Goal: Task Accomplishment & Management: Complete application form

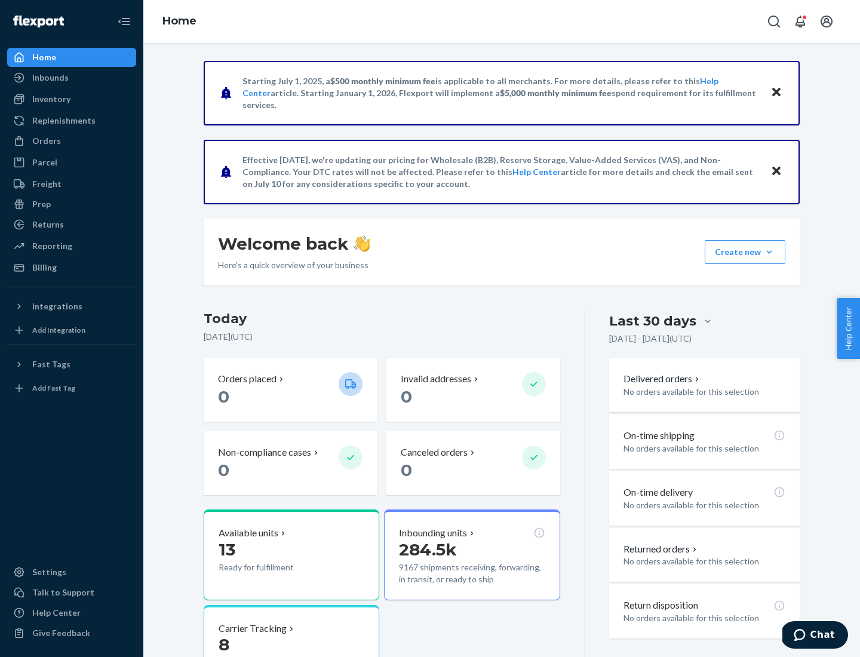
click at [770, 252] on button "Create new Create new inbound Create new order Create new product" at bounding box center [745, 252] width 81 height 24
click at [72, 78] on div "Inbounds" at bounding box center [71, 77] width 127 height 17
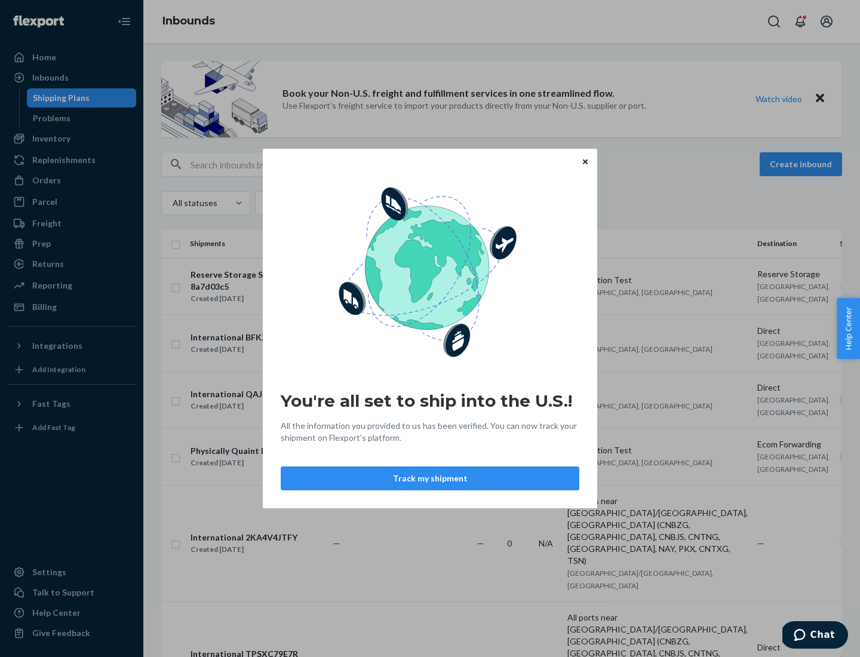
click at [430, 479] on button "Track my shipment" at bounding box center [430, 479] width 299 height 24
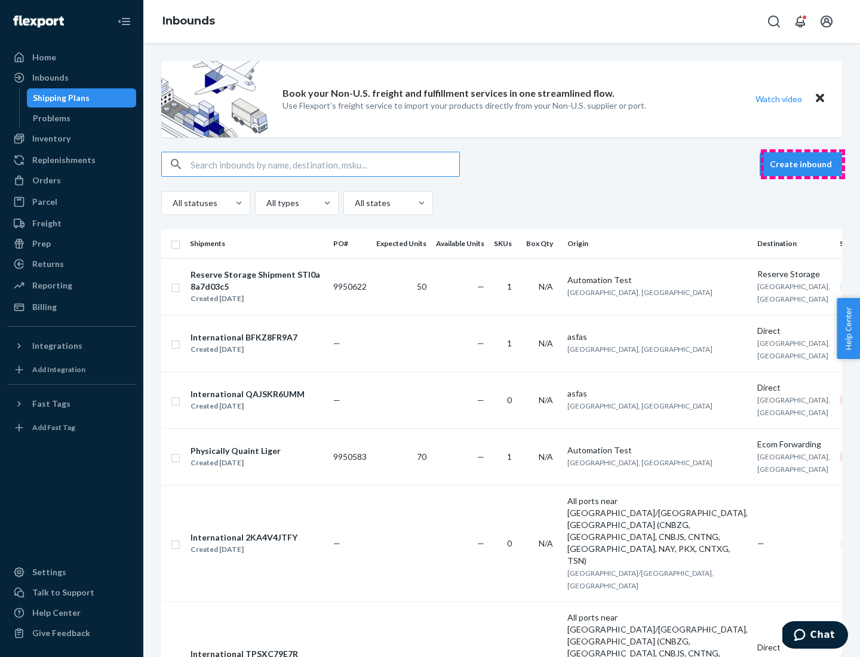
click at [803, 164] on button "Create inbound" at bounding box center [801, 164] width 82 height 24
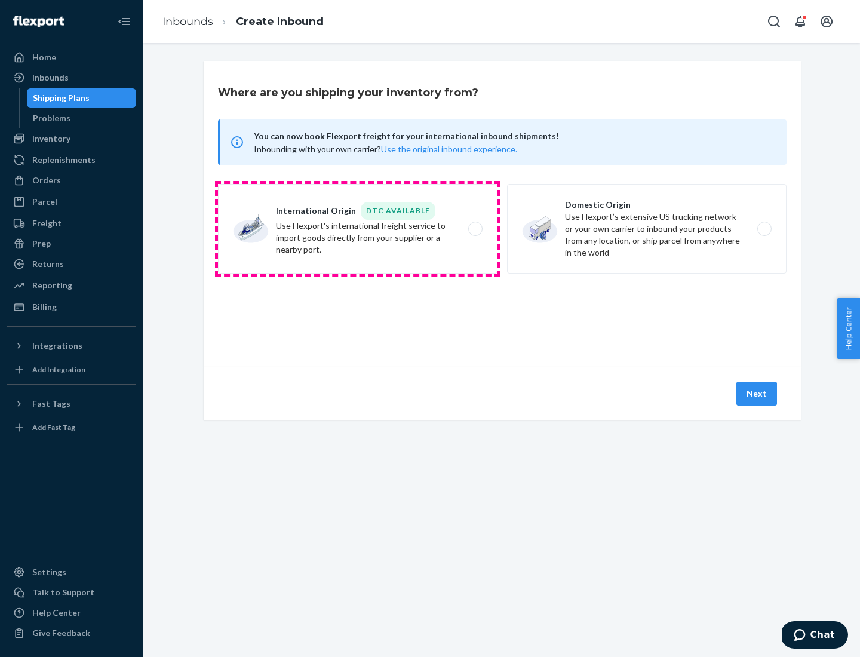
click at [358, 229] on label "International Origin DTC Available Use Flexport's international freight service…" at bounding box center [358, 229] width 280 height 90
click at [475, 229] on input "International Origin DTC Available Use Flexport's international freight service…" at bounding box center [479, 229] width 8 height 8
radio input "true"
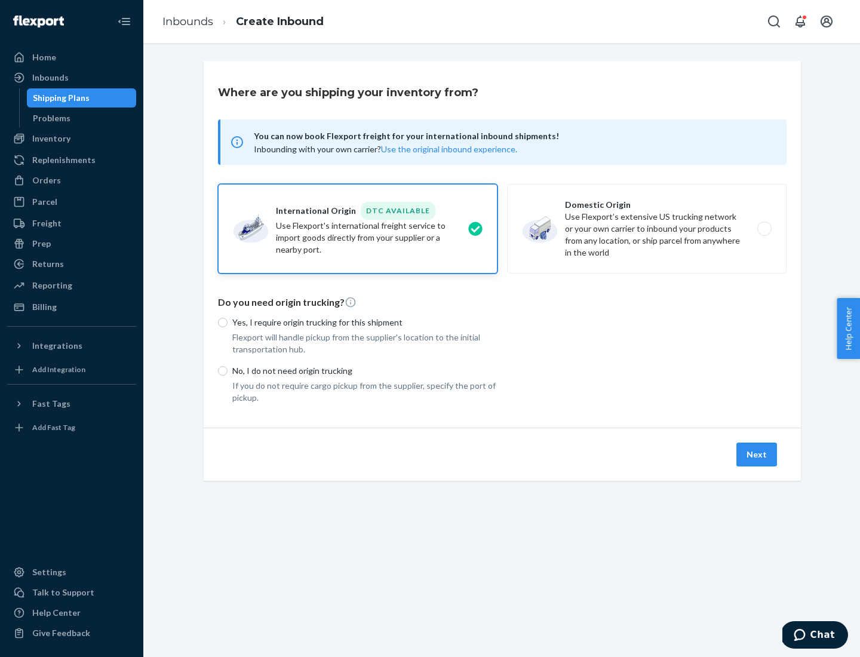
click at [365, 370] on p "No, I do not need origin trucking" at bounding box center [364, 371] width 265 height 12
click at [228, 370] on input "No, I do not need origin trucking" at bounding box center [223, 371] width 10 height 10
radio input "true"
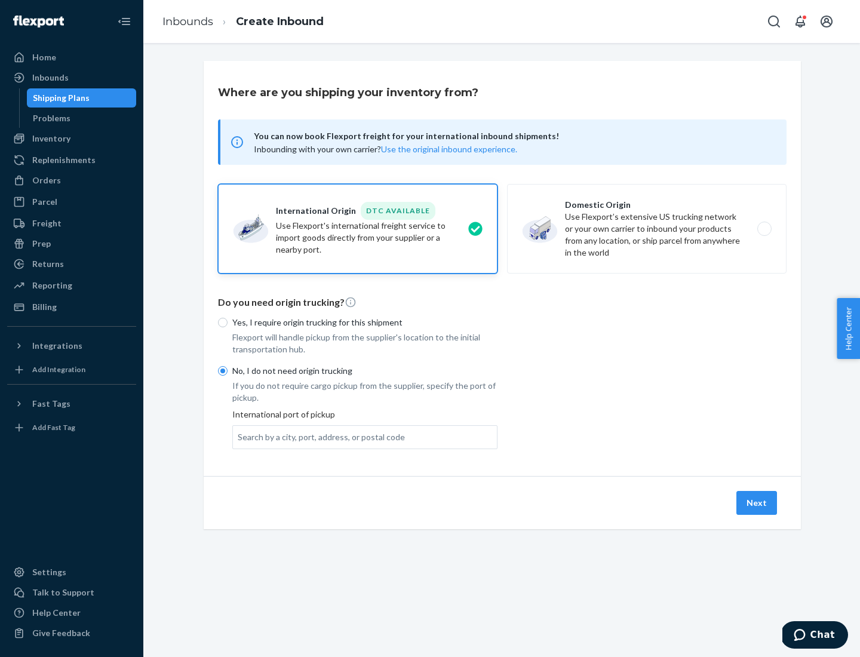
click at [319, 437] on div "Search by a city, port, address, or postal code" at bounding box center [321, 437] width 167 height 12
click at [239, 437] on input "Search by a city, port, address, or postal code" at bounding box center [238, 437] width 1 height 12
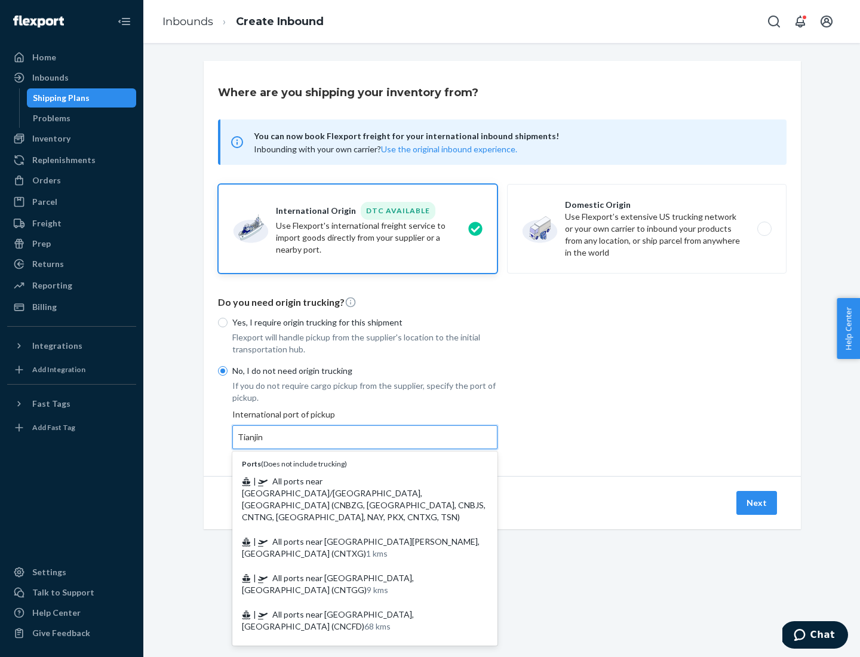
click at [353, 481] on span "| All ports near [GEOGRAPHIC_DATA]/[GEOGRAPHIC_DATA], [GEOGRAPHIC_DATA] (CNBZG,…" at bounding box center [364, 499] width 244 height 46
click at [264, 443] on input "Tianjin" at bounding box center [251, 437] width 26 height 12
type input "All ports near [GEOGRAPHIC_DATA]/[GEOGRAPHIC_DATA], [GEOGRAPHIC_DATA] (CNBZG, […"
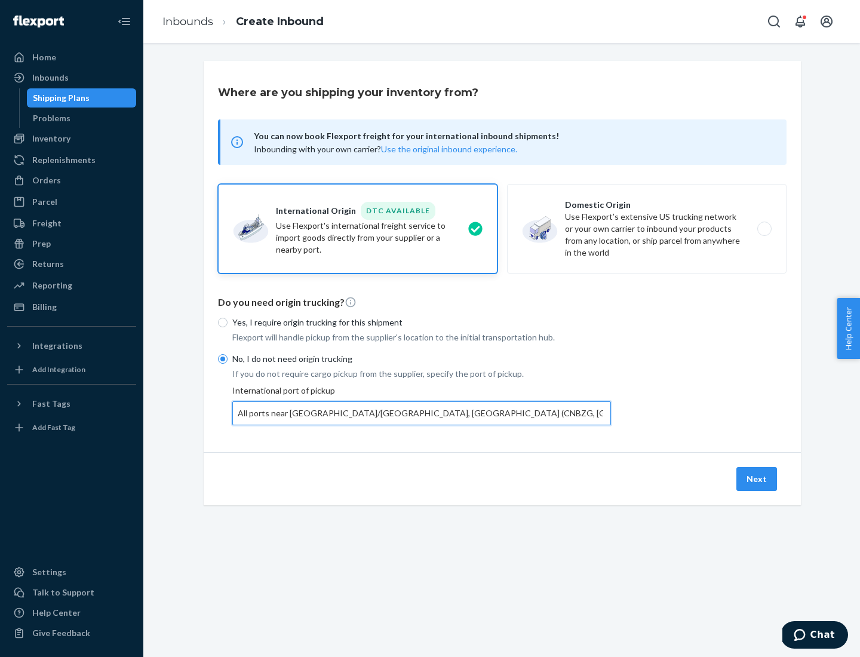
click at [758, 479] on button "Next" at bounding box center [757, 479] width 41 height 24
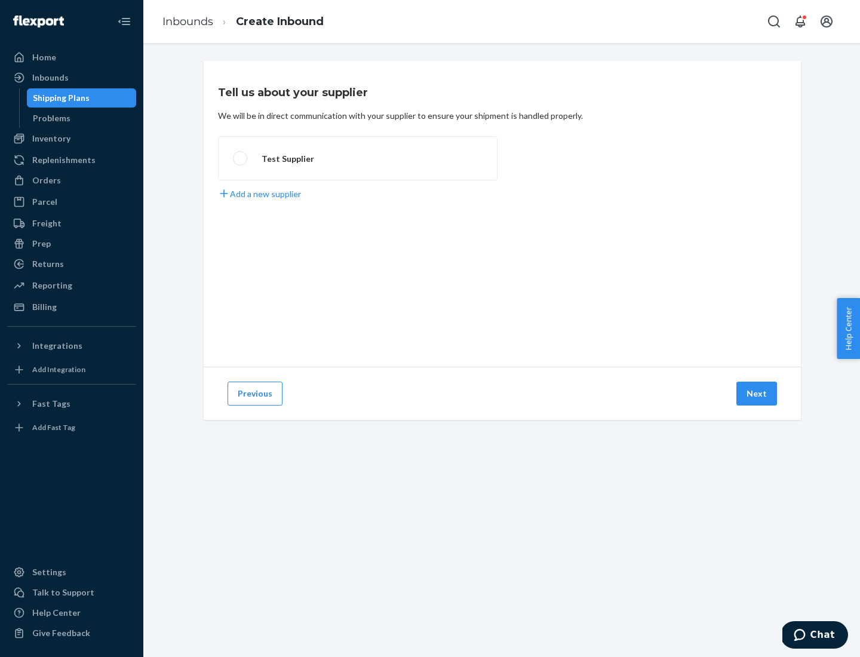
click at [358, 158] on label "Test Supplier" at bounding box center [358, 158] width 280 height 44
click at [241, 158] on input "Test Supplier" at bounding box center [237, 159] width 8 height 8
radio input "true"
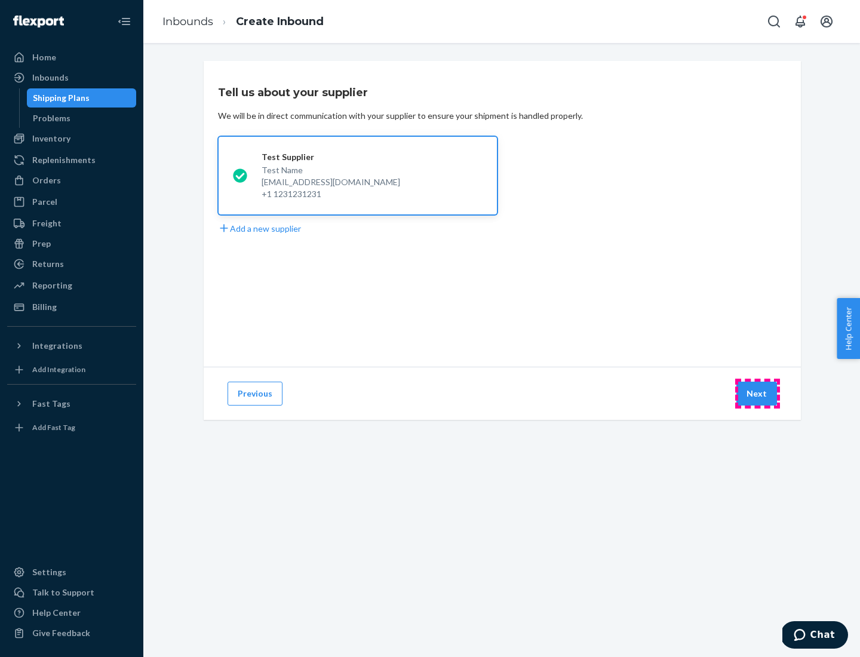
click at [758, 394] on button "Next" at bounding box center [757, 394] width 41 height 24
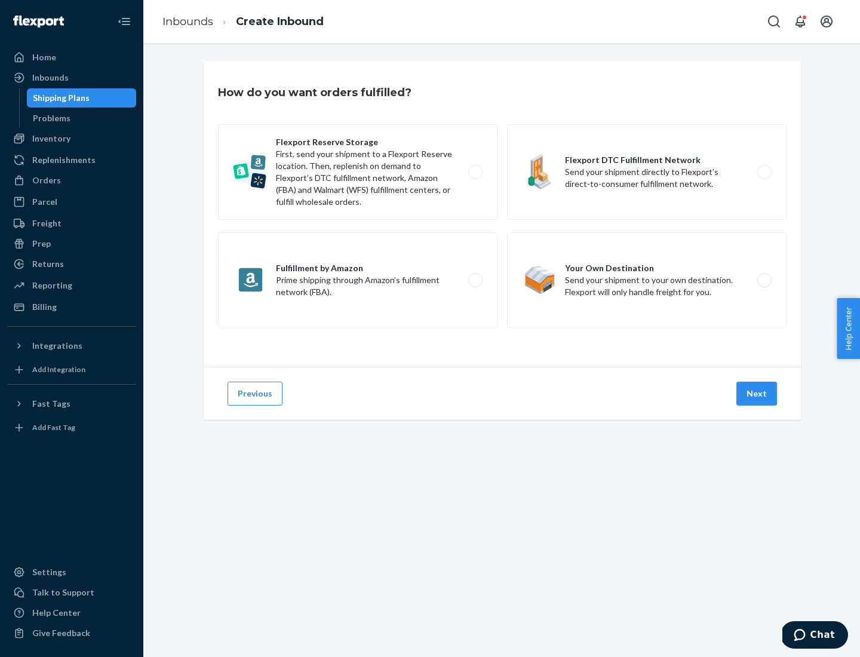
click at [358, 172] on label "Flexport Reserve Storage First, send your shipment to a Flexport Reserve locati…" at bounding box center [358, 172] width 280 height 96
click at [475, 172] on input "Flexport Reserve Storage First, send your shipment to a Flexport Reserve locati…" at bounding box center [479, 173] width 8 height 8
radio input "true"
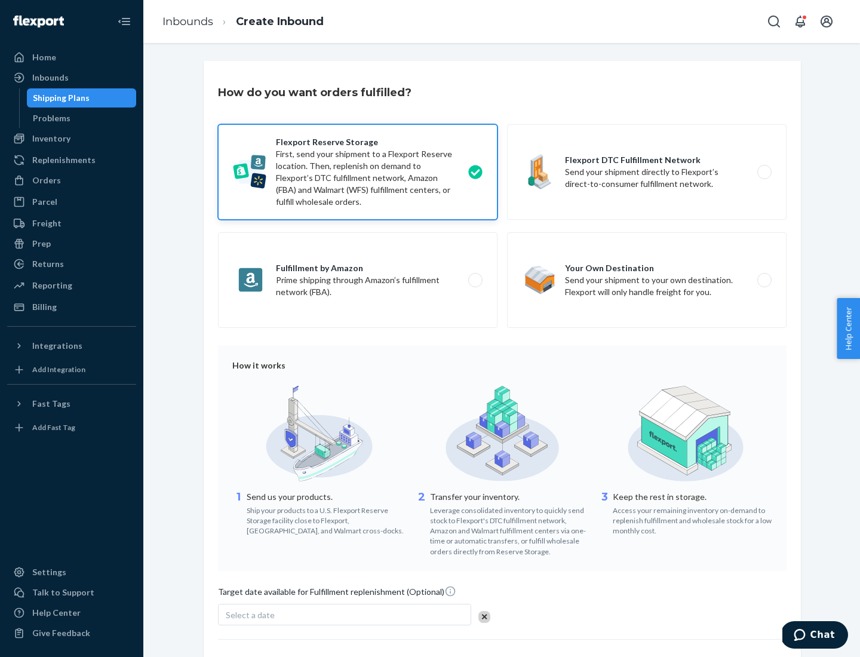
scroll to position [98, 0]
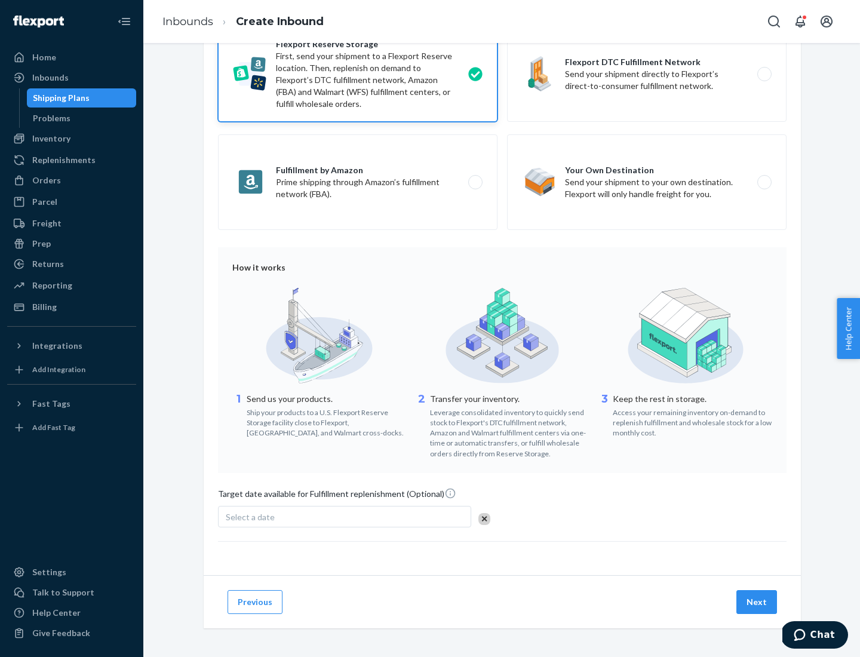
click at [758, 602] on button "Next" at bounding box center [757, 602] width 41 height 24
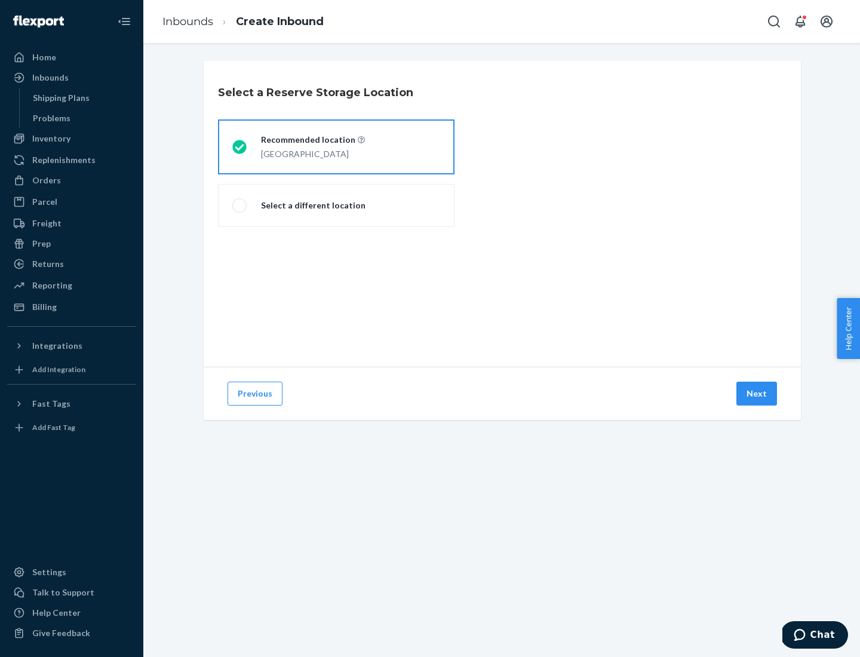
click at [336, 147] on div "[GEOGRAPHIC_DATA]" at bounding box center [313, 153] width 104 height 14
click at [240, 147] on input "Recommended location [GEOGRAPHIC_DATA]" at bounding box center [236, 147] width 8 height 8
click at [758, 394] on button "Next" at bounding box center [757, 394] width 41 height 24
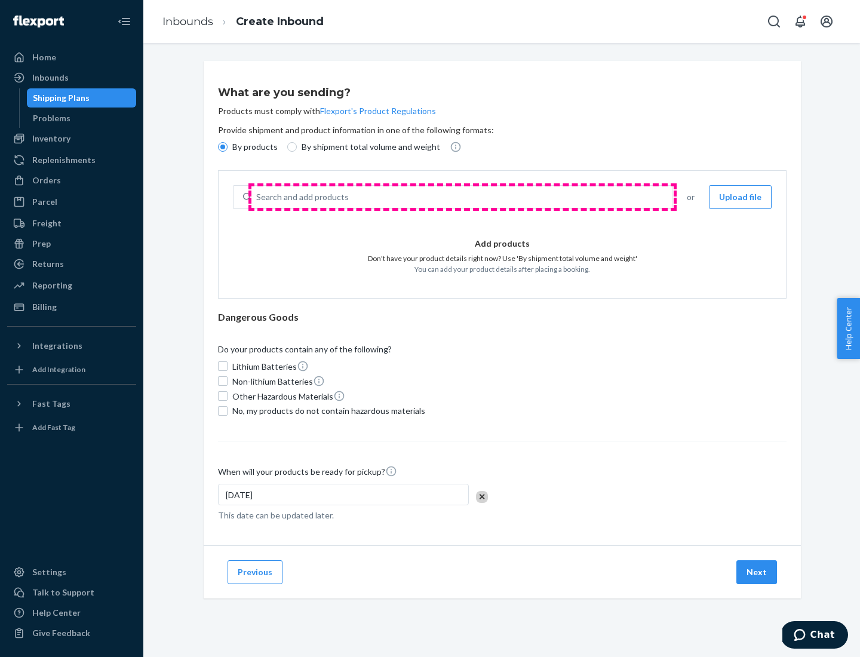
click at [463, 197] on div "Search and add products" at bounding box center [462, 197] width 421 height 22
click at [258, 197] on input "Search and add products" at bounding box center [256, 197] width 1 height 12
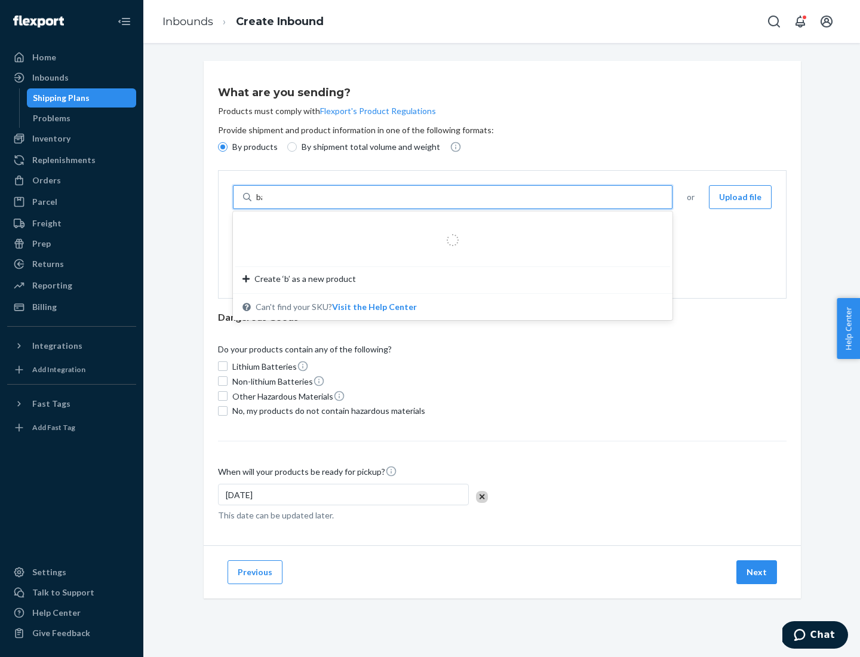
type input "basic"
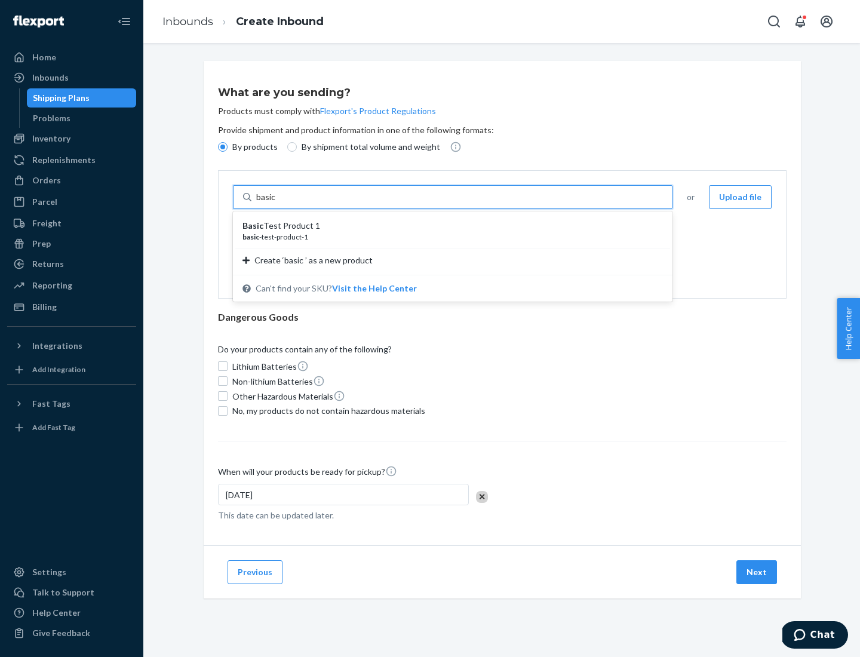
click at [449, 226] on div "Basic Test Product 1" at bounding box center [448, 226] width 411 height 12
click at [278, 203] on input "basic" at bounding box center [267, 197] width 22 height 12
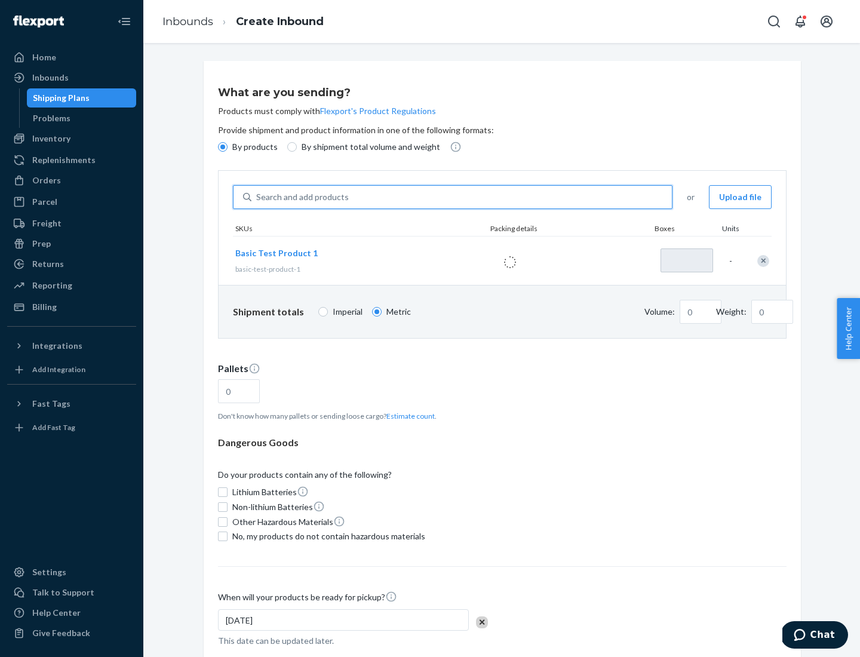
type input "1"
type input "1.09"
type input "3.27"
type input "3"
type input "0.01"
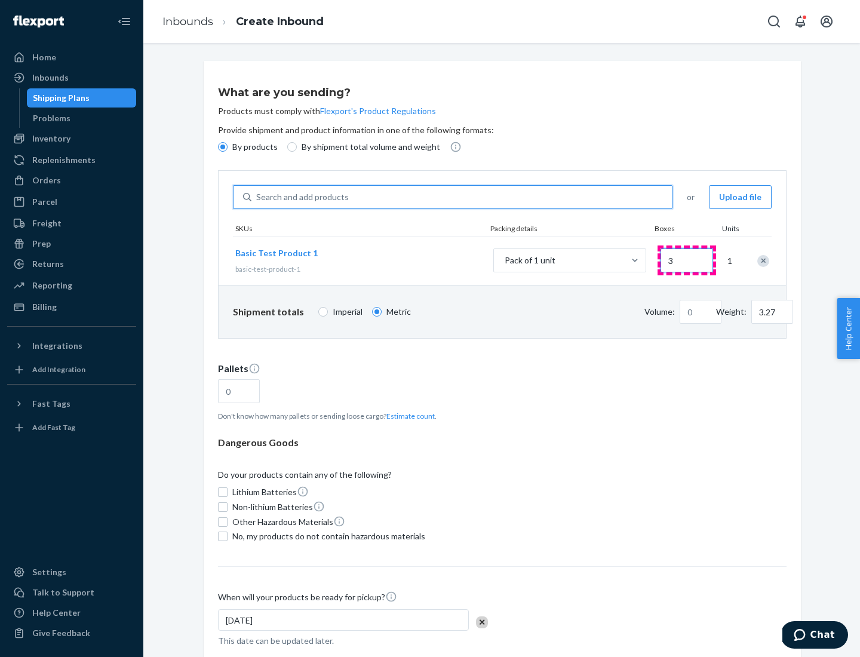
type input "32.66"
type input "30"
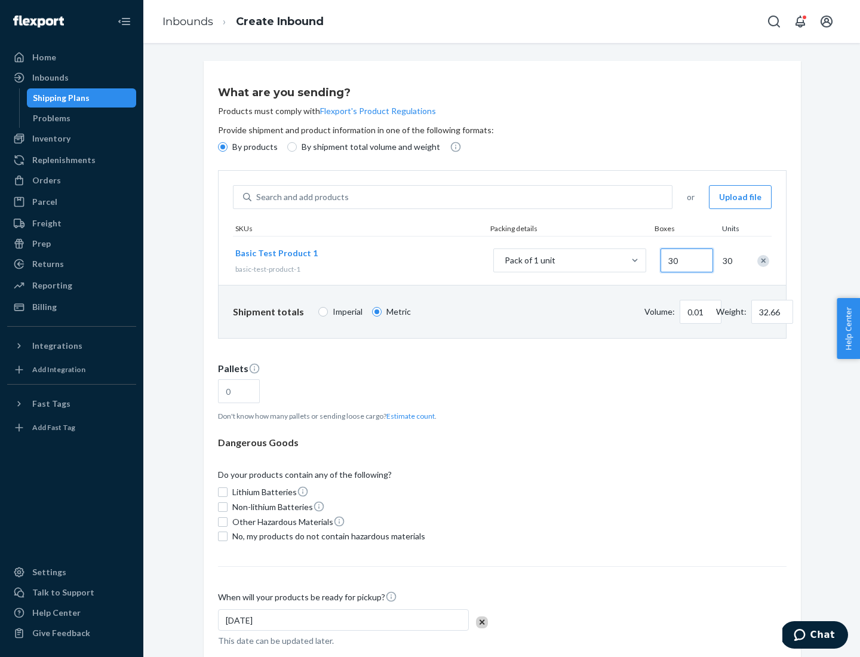
type input "0.07"
type input "326.59"
type input "300"
type input "0.68"
type input "3265.86"
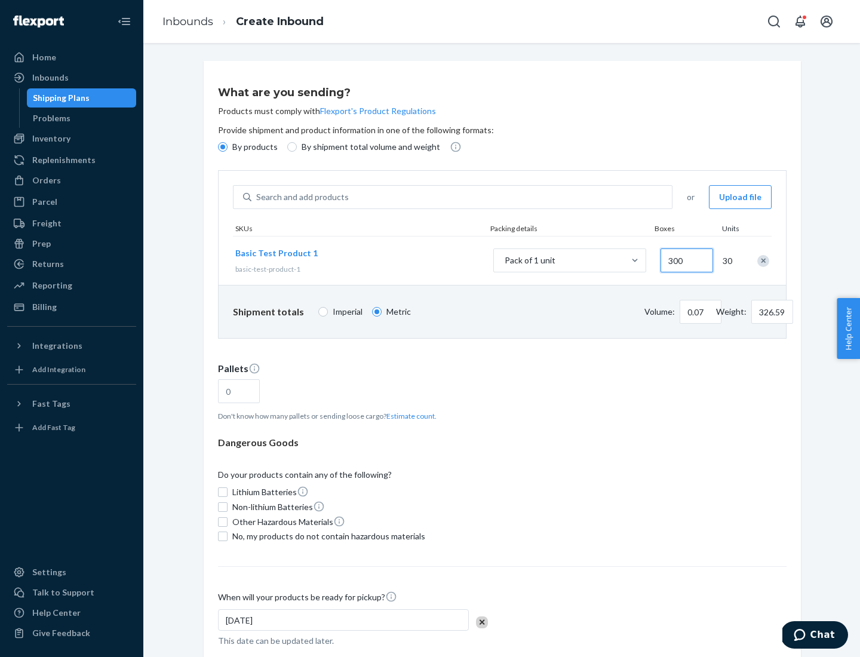
type input "3000"
type input "1.09"
type input "1"
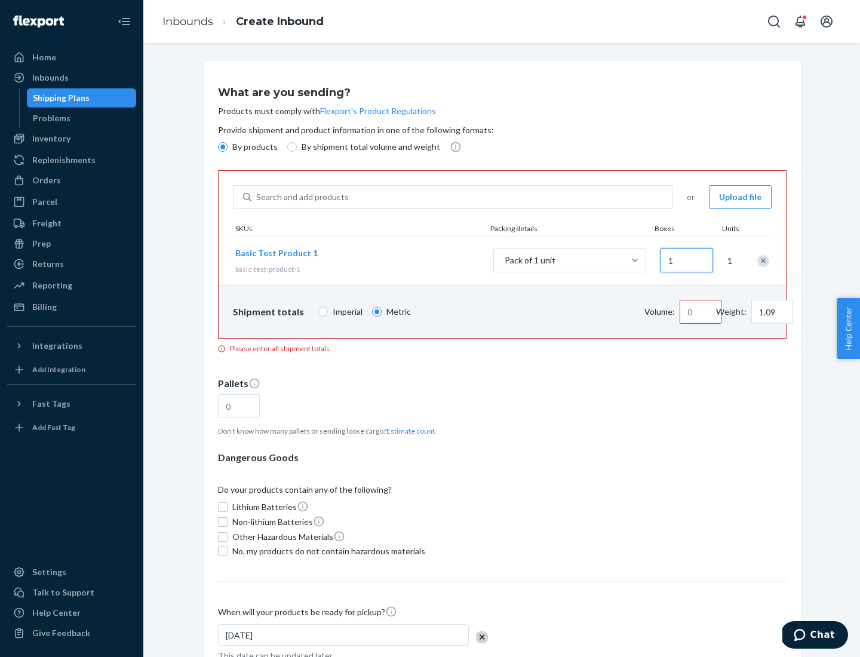
type input "10.89"
type input "10"
type input "0.02"
type input "108.86"
type input "100"
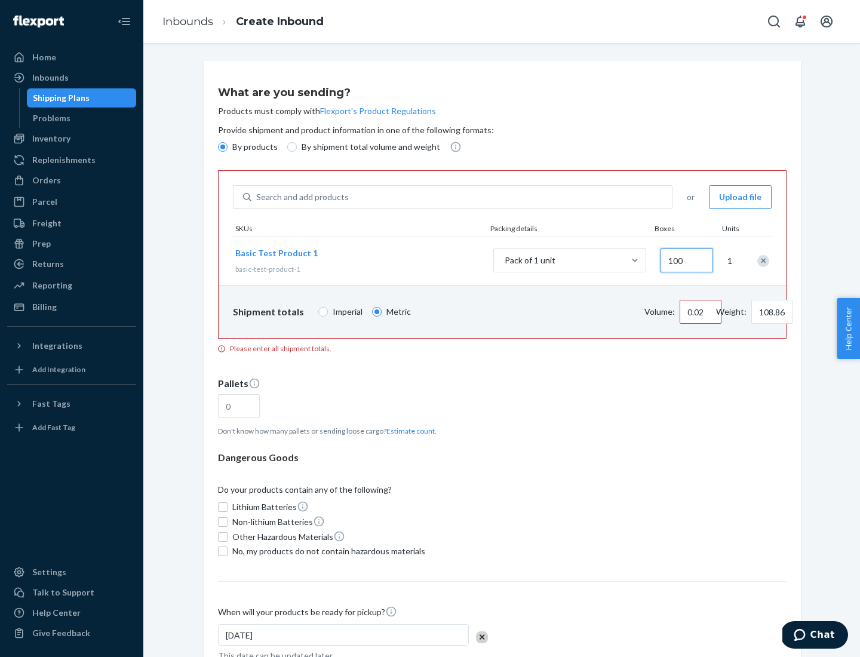
type input "0.23"
type input "1088.62"
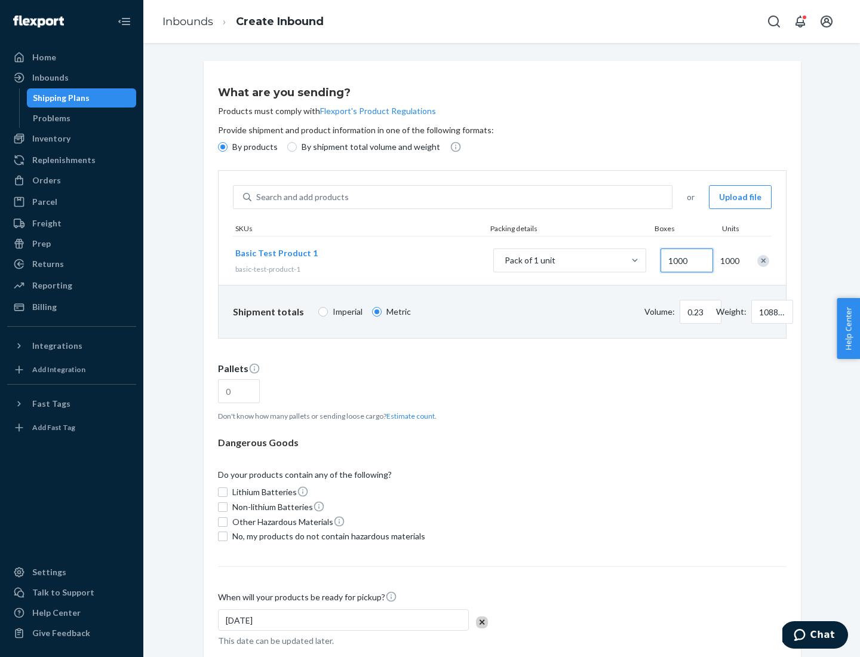
scroll to position [41, 0]
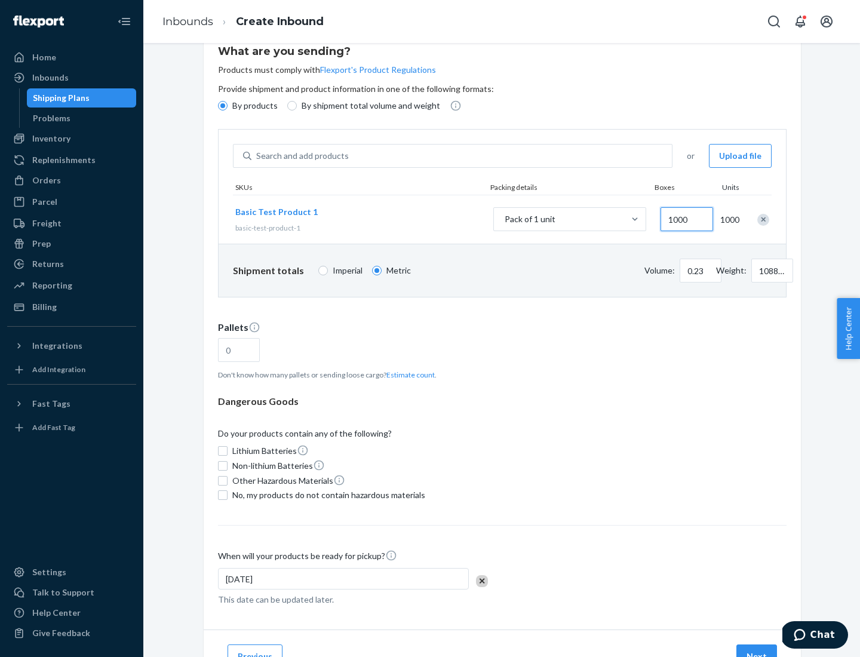
type input "1000"
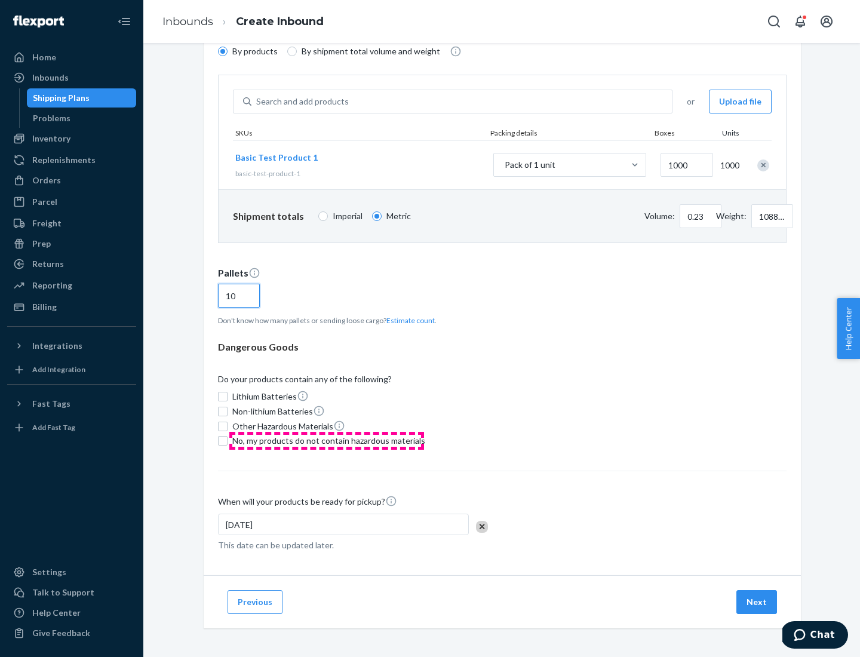
type input "10"
click at [327, 441] on span "No, my products do not contain hazardous materials" at bounding box center [328, 441] width 193 height 12
click at [228, 441] on input "No, my products do not contain hazardous materials" at bounding box center [223, 441] width 10 height 10
checkbox input "true"
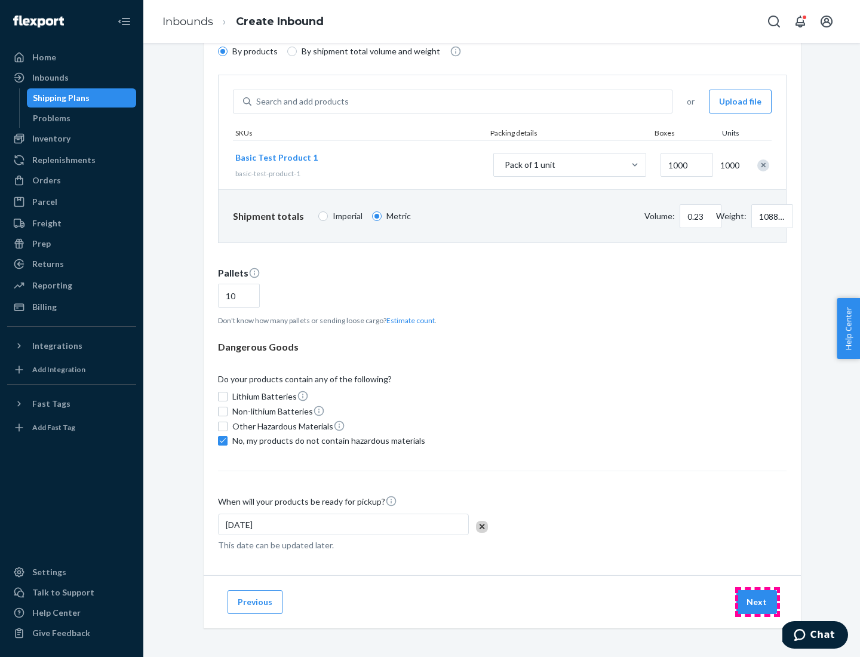
click at [758, 602] on button "Next" at bounding box center [757, 602] width 41 height 24
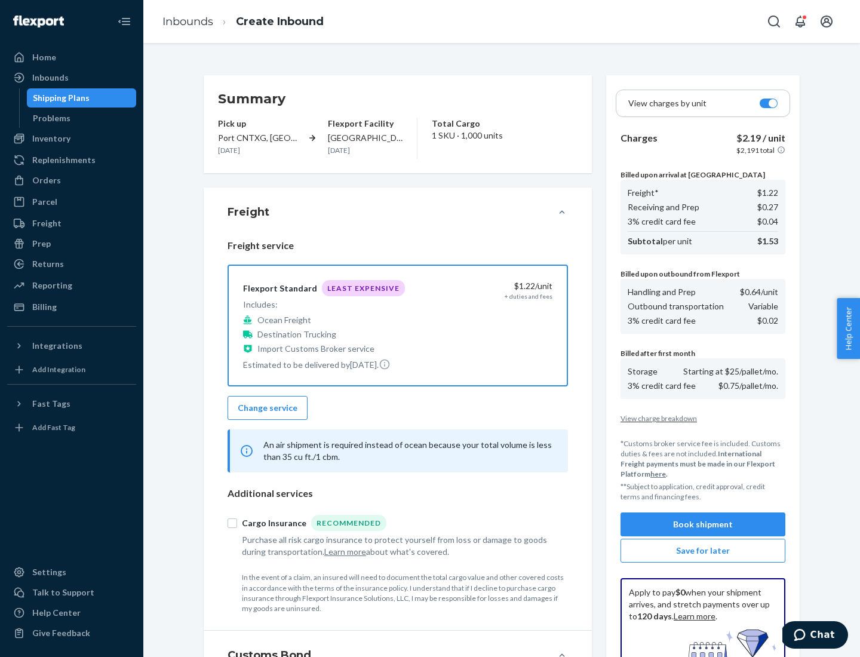
scroll to position [174, 0]
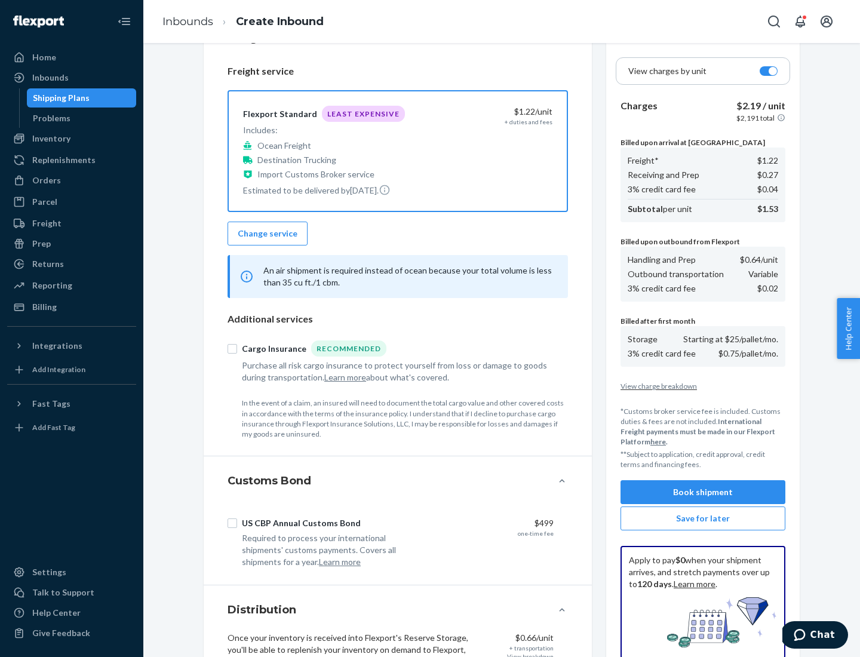
click at [703, 492] on button "Book shipment" at bounding box center [703, 492] width 165 height 24
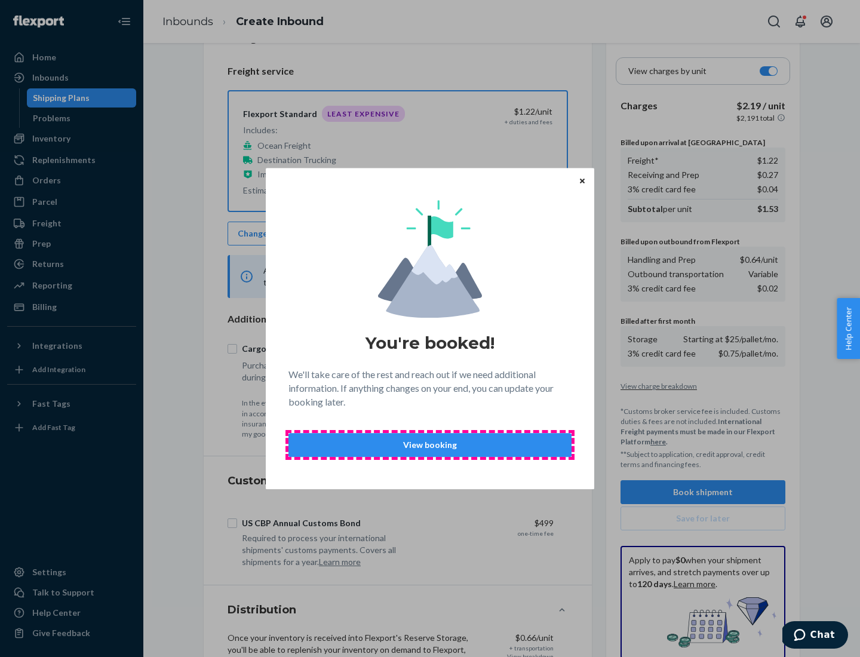
click at [430, 445] on p "View booking" at bounding box center [430, 445] width 263 height 12
